Goal: Transaction & Acquisition: Book appointment/travel/reservation

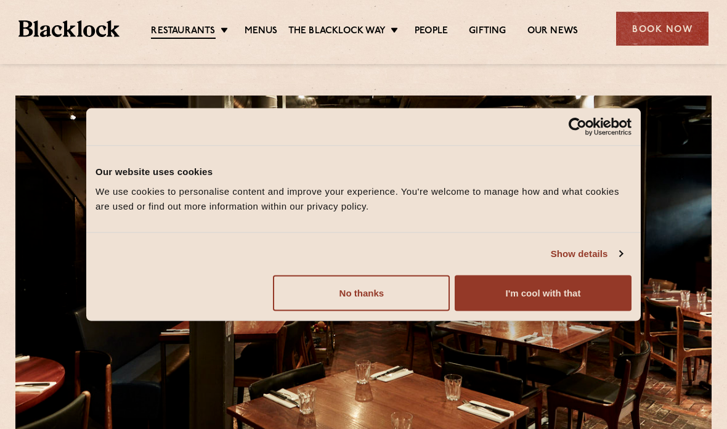
click at [578, 288] on button "I'm cool with that" at bounding box center [543, 293] width 177 height 36
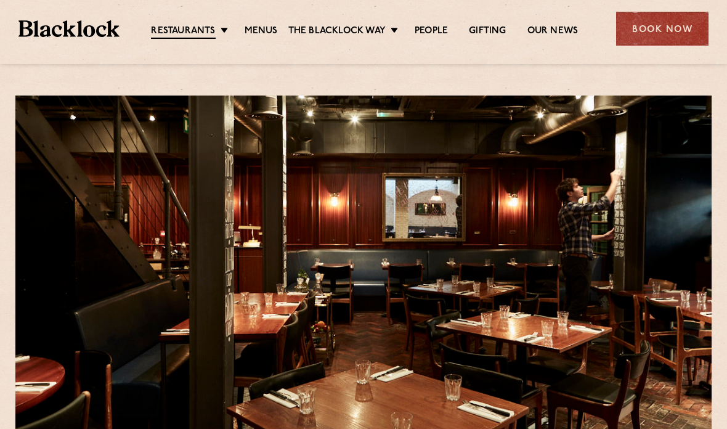
click at [269, 29] on link "Menus" at bounding box center [261, 31] width 33 height 12
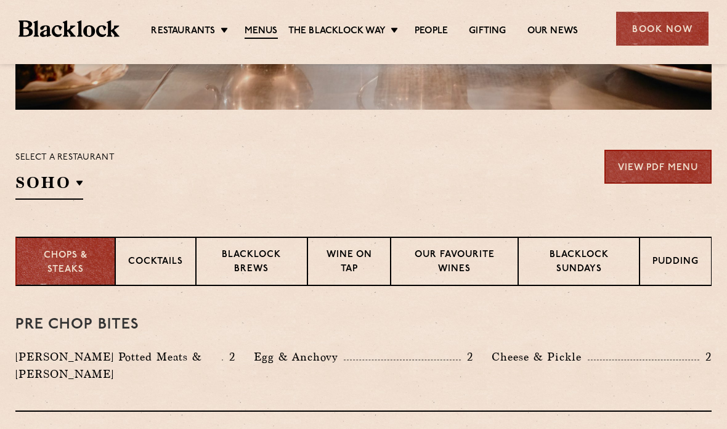
scroll to position [332, 0]
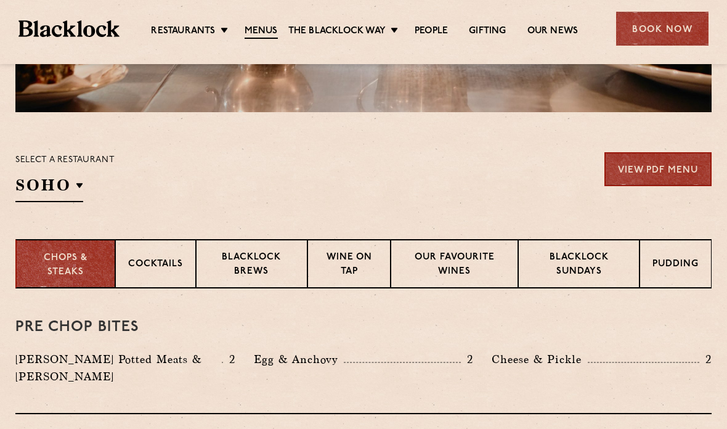
click at [581, 261] on p "Blacklock Sundays" at bounding box center [579, 265] width 96 height 29
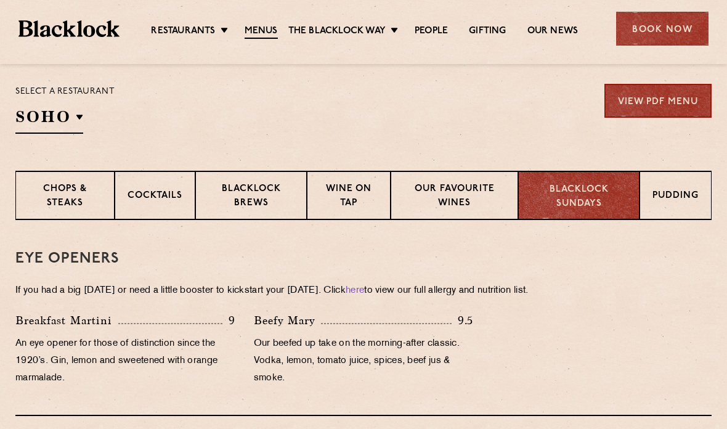
scroll to position [399, 0]
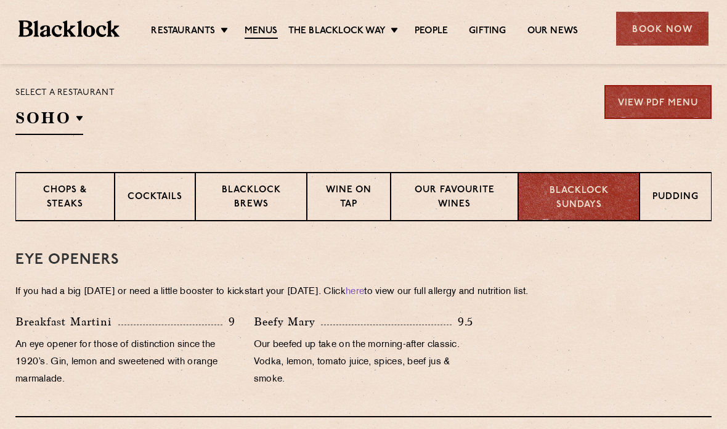
click at [344, 192] on p "Wine on Tap" at bounding box center [349, 198] width 58 height 29
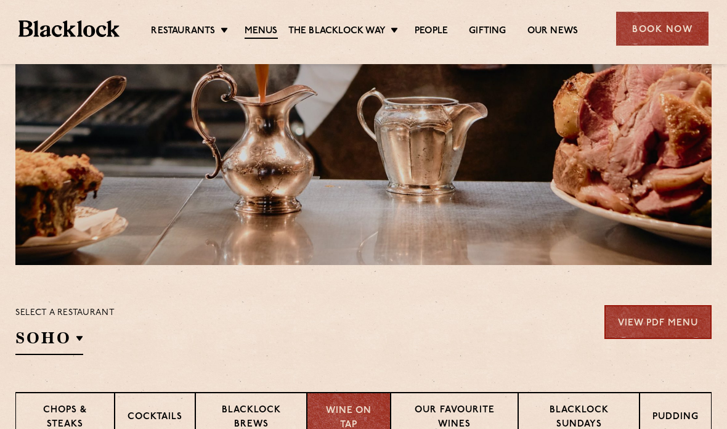
scroll to position [163, 0]
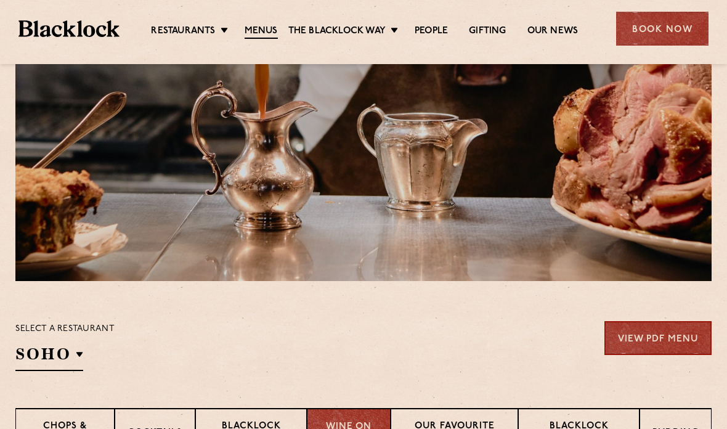
click at [662, 36] on div "Book Now" at bounding box center [662, 29] width 92 height 34
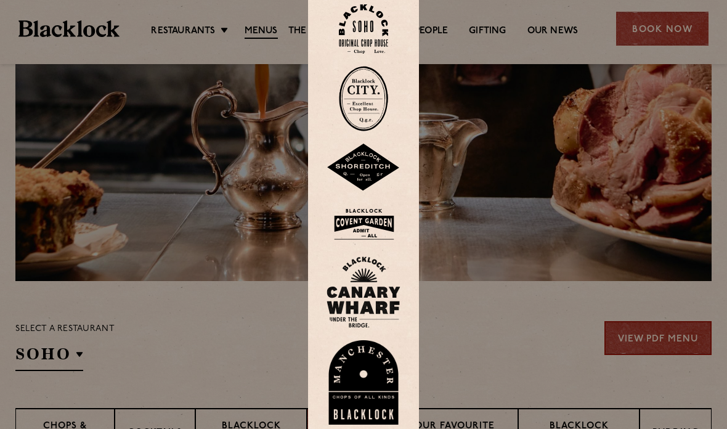
click at [367, 53] on img at bounding box center [363, 29] width 49 height 50
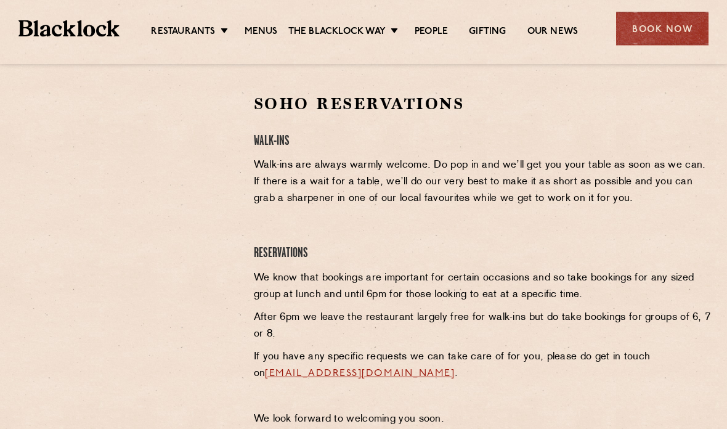
scroll to position [388, 0]
click at [671, 28] on div "Book Now" at bounding box center [662, 29] width 92 height 34
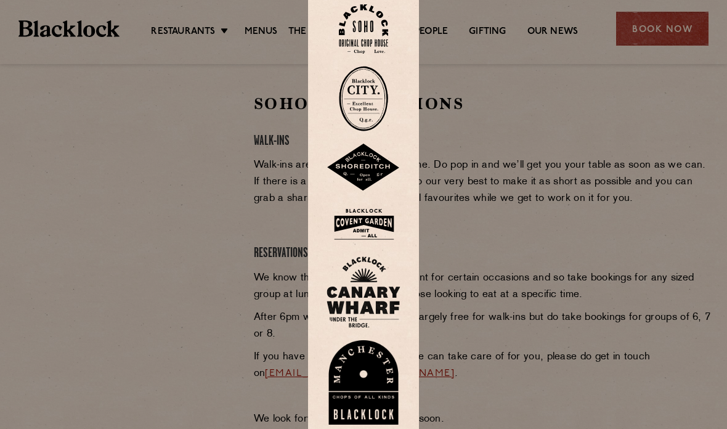
click at [381, 242] on img at bounding box center [364, 224] width 74 height 40
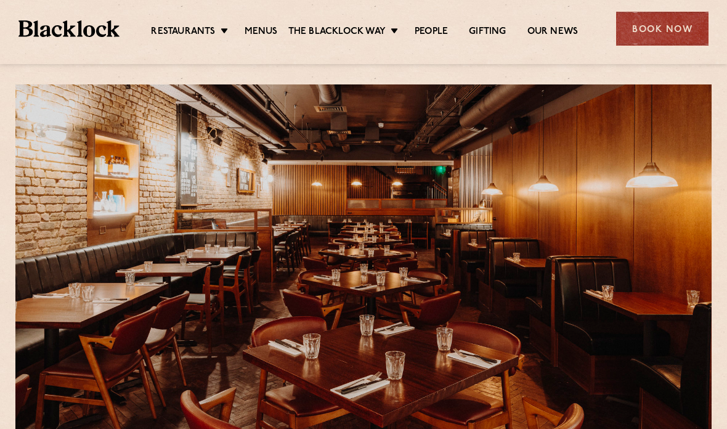
scroll to position [14, 0]
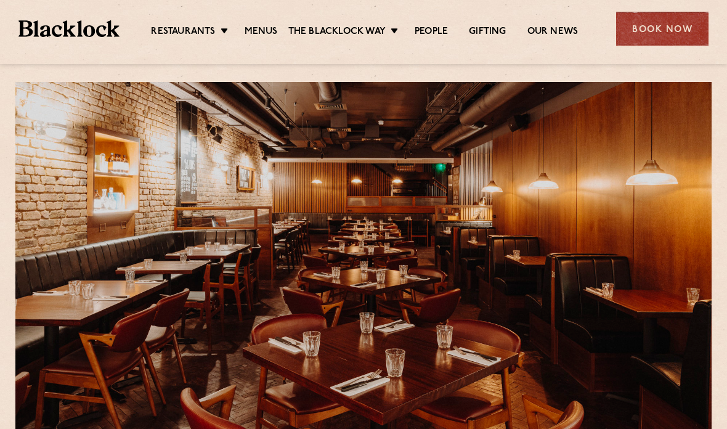
click at [265, 22] on ul "Restaurants [GEOGRAPHIC_DATA] [GEOGRAPHIC_DATA] [GEOGRAPHIC_DATA] [GEOGRAPHIC_D…" at bounding box center [365, 29] width 491 height 18
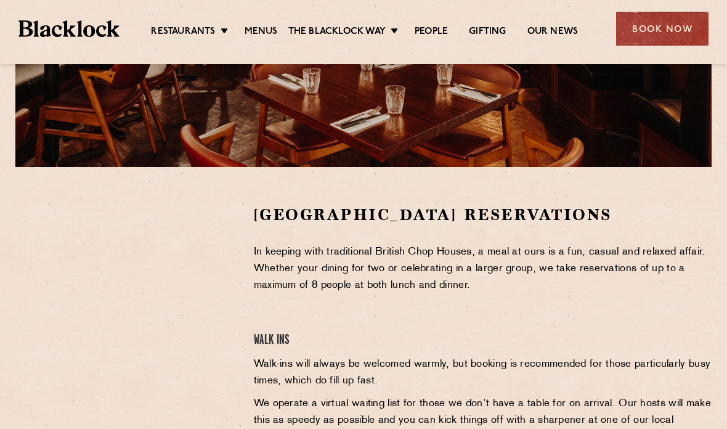
scroll to position [276, 0]
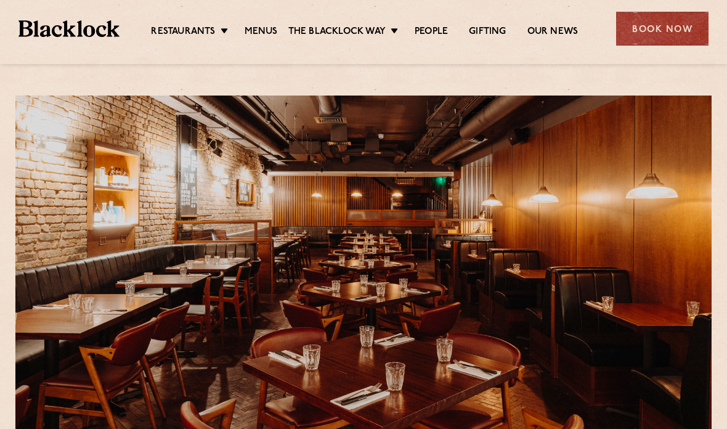
scroll to position [325, 0]
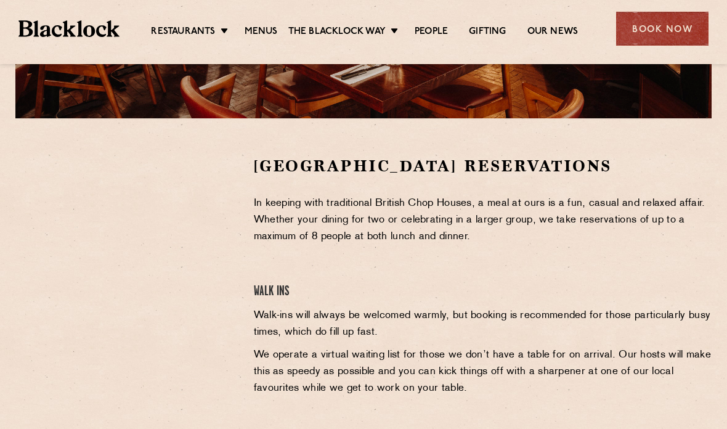
click at [269, 31] on link "Menus" at bounding box center [261, 32] width 33 height 12
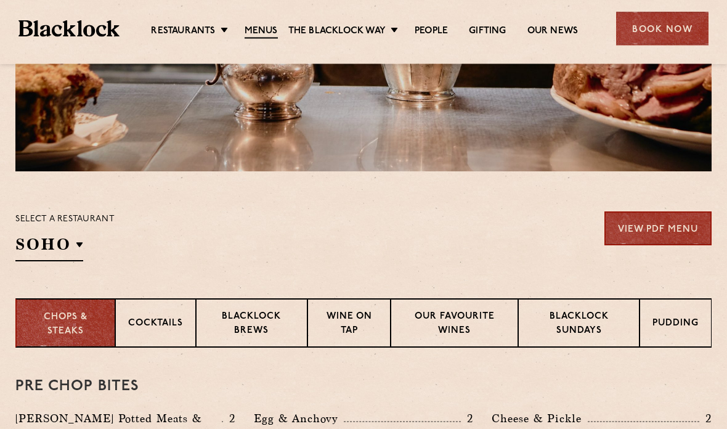
scroll to position [272, 0]
click at [84, 251] on div "Select a restaurant [GEOGRAPHIC_DATA] [GEOGRAPHIC_DATA] [GEOGRAPHIC_DATA] [GEOG…" at bounding box center [64, 236] width 99 height 50
click at [0, 0] on p "[GEOGRAPHIC_DATA]" at bounding box center [0, 0] width 0 height 0
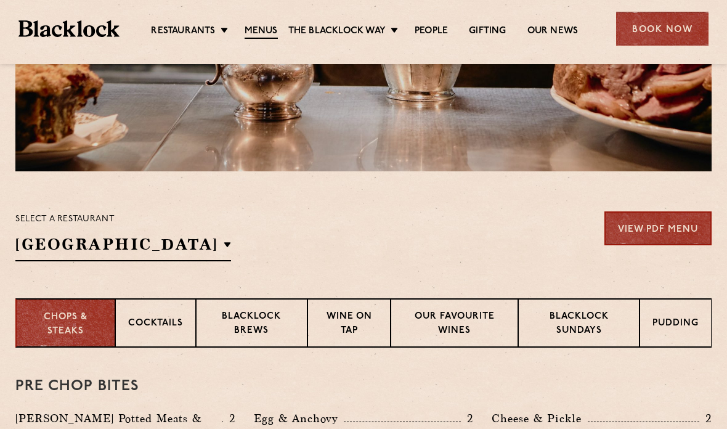
click at [368, 246] on div "Select a restaurant [GEOGRAPHIC_DATA] [GEOGRAPHIC_DATA] [GEOGRAPHIC_DATA] [GEOG…" at bounding box center [363, 236] width 696 height 50
click at [587, 311] on p "Blacklock Sundays" at bounding box center [579, 324] width 96 height 29
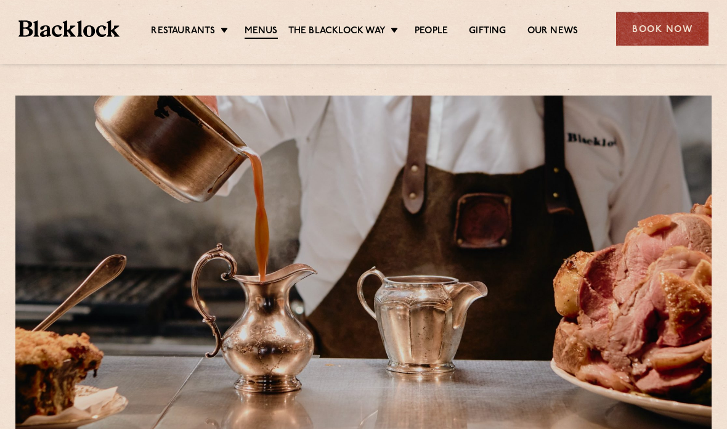
scroll to position [1, 0]
